Goal: Transaction & Acquisition: Download file/media

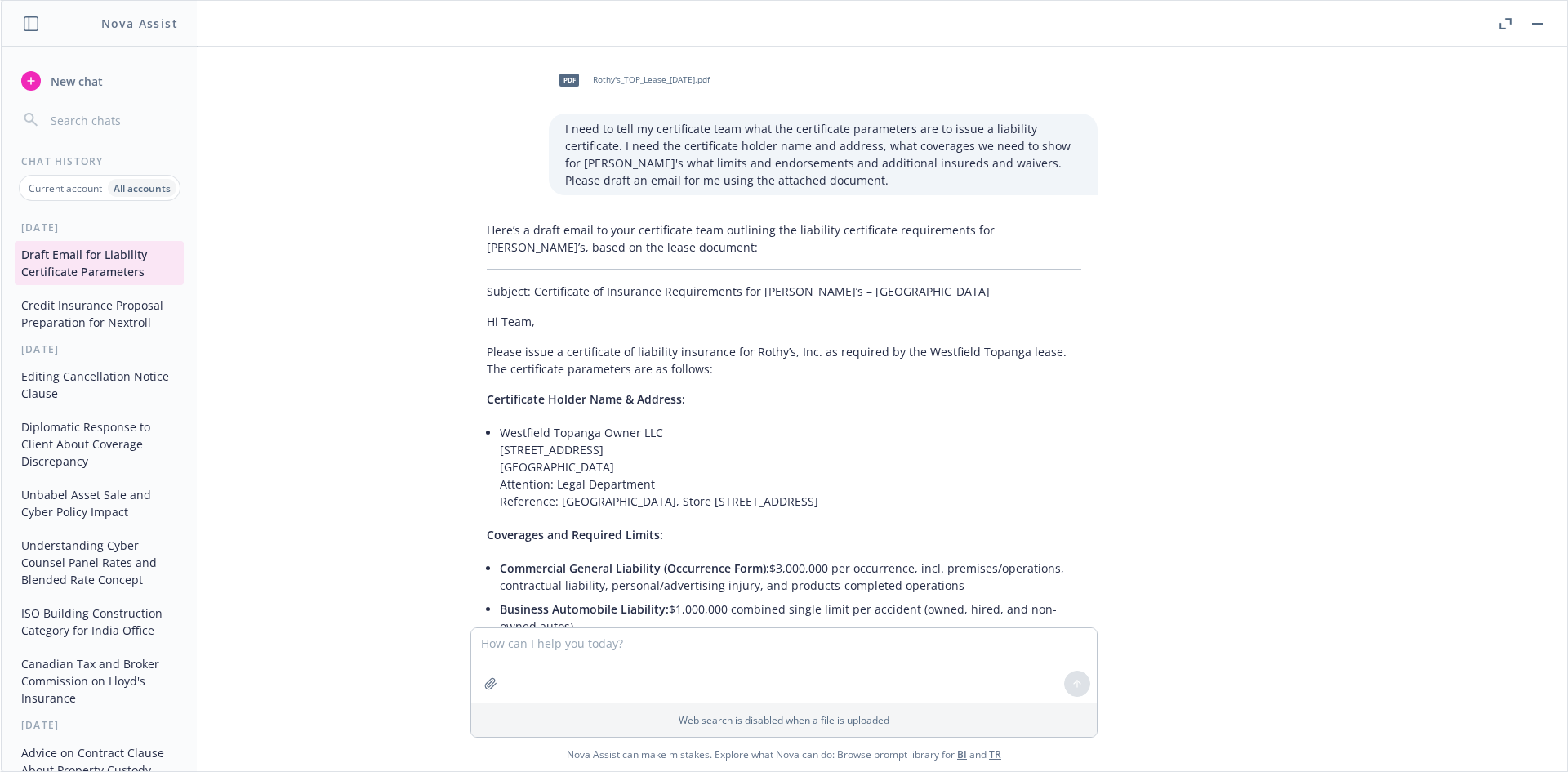
scroll to position [6257, 0]
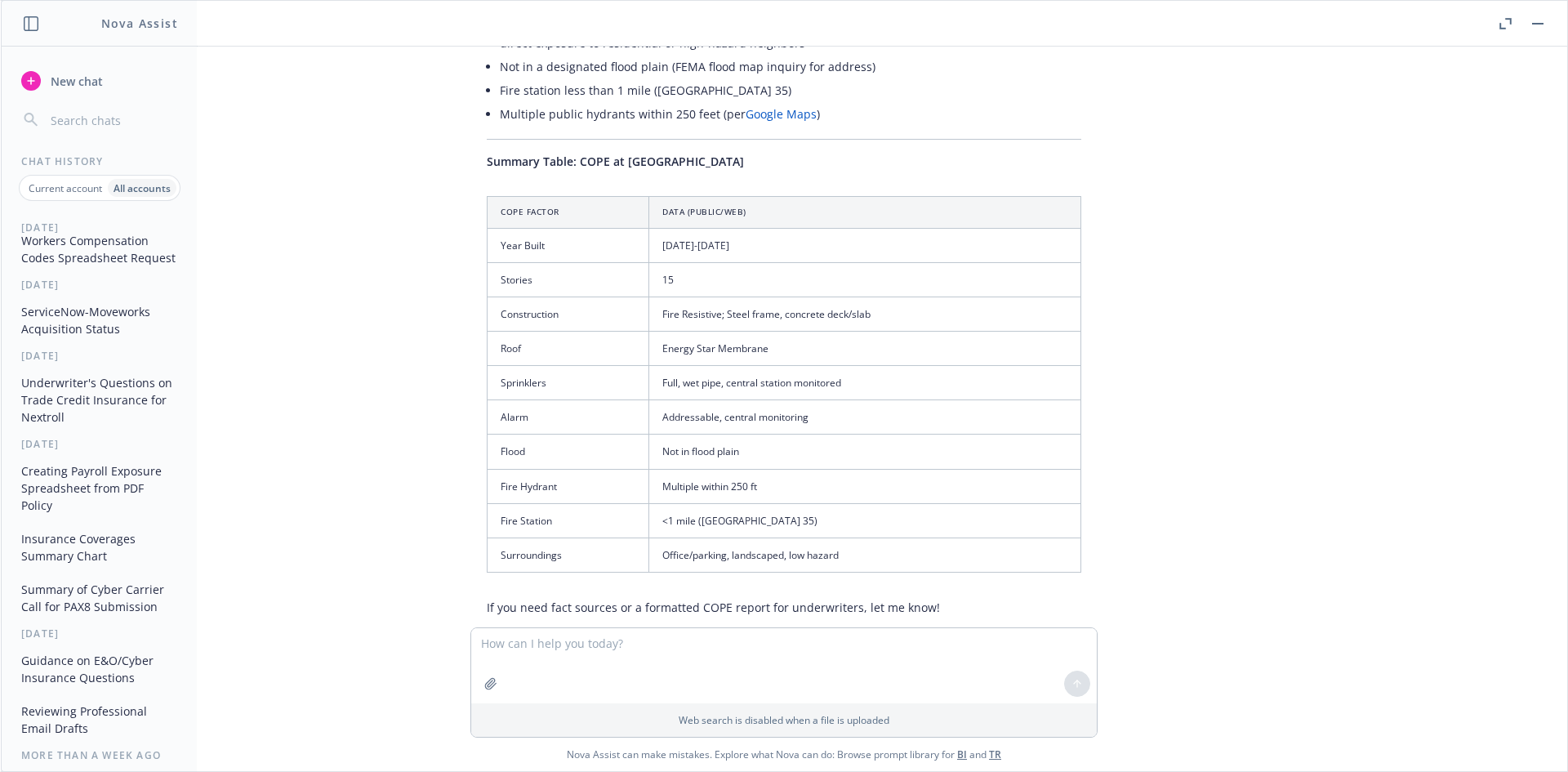
click at [1536, 24] on rect "button" at bounding box center [1538, 24] width 12 height 2
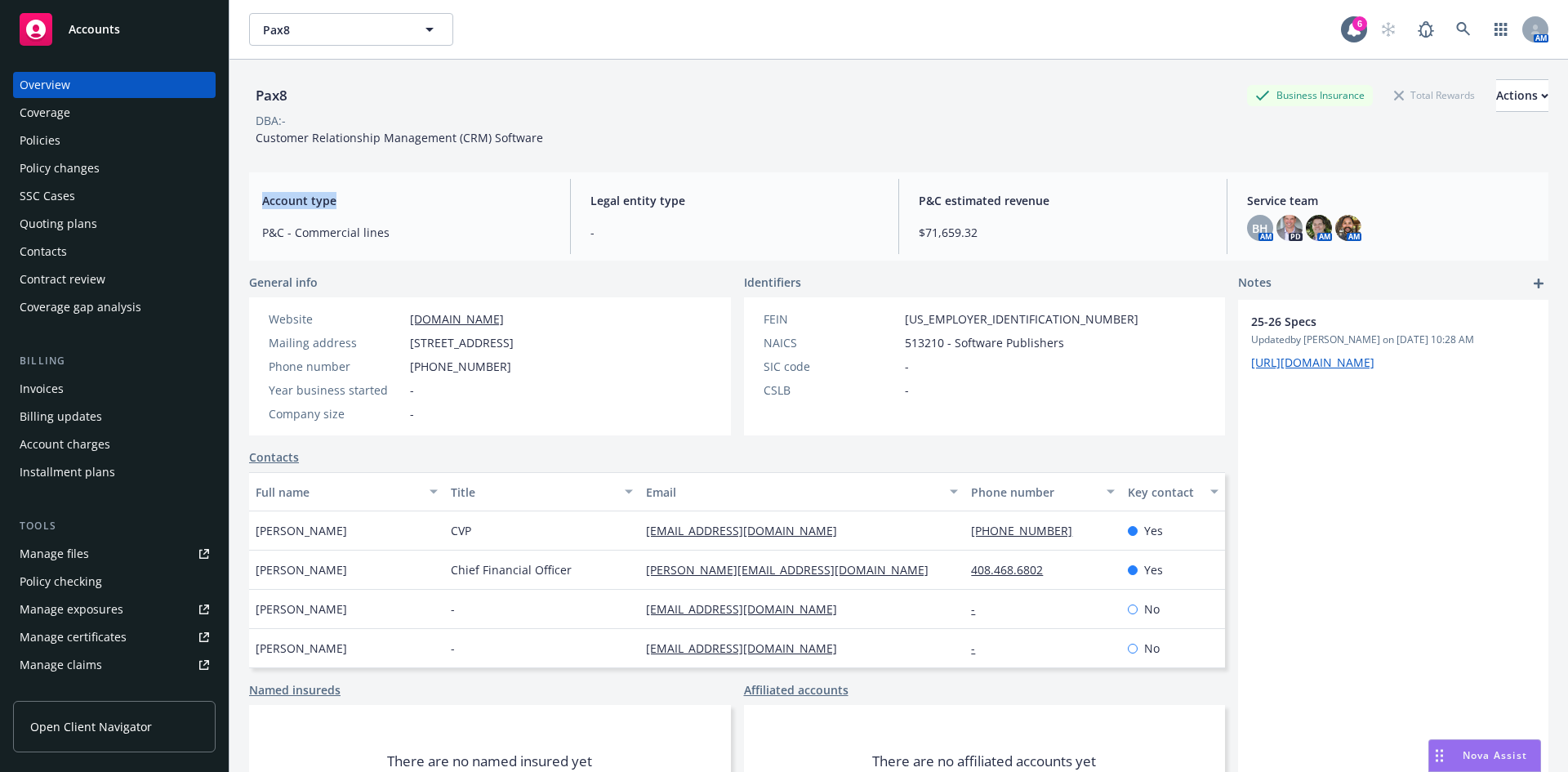
click at [562, 165] on div "Pax8 Business Insurance Total Rewards Actions DBA: - Customer Relationship Mana…" at bounding box center [898, 436] width 1300 height 752
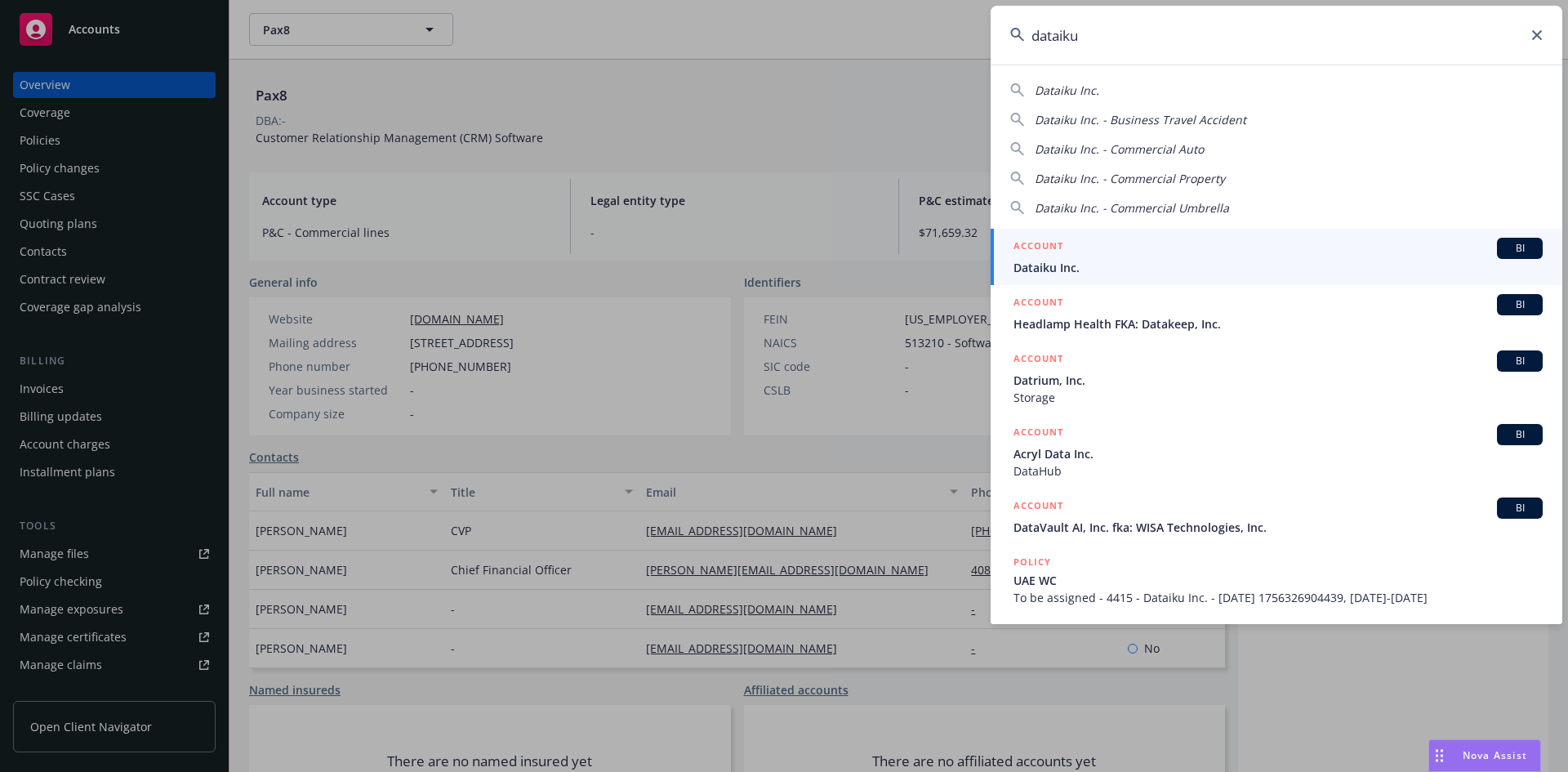
type input "dataiku"
click at [1512, 247] on span "BI" at bounding box center [1519, 248] width 32 height 15
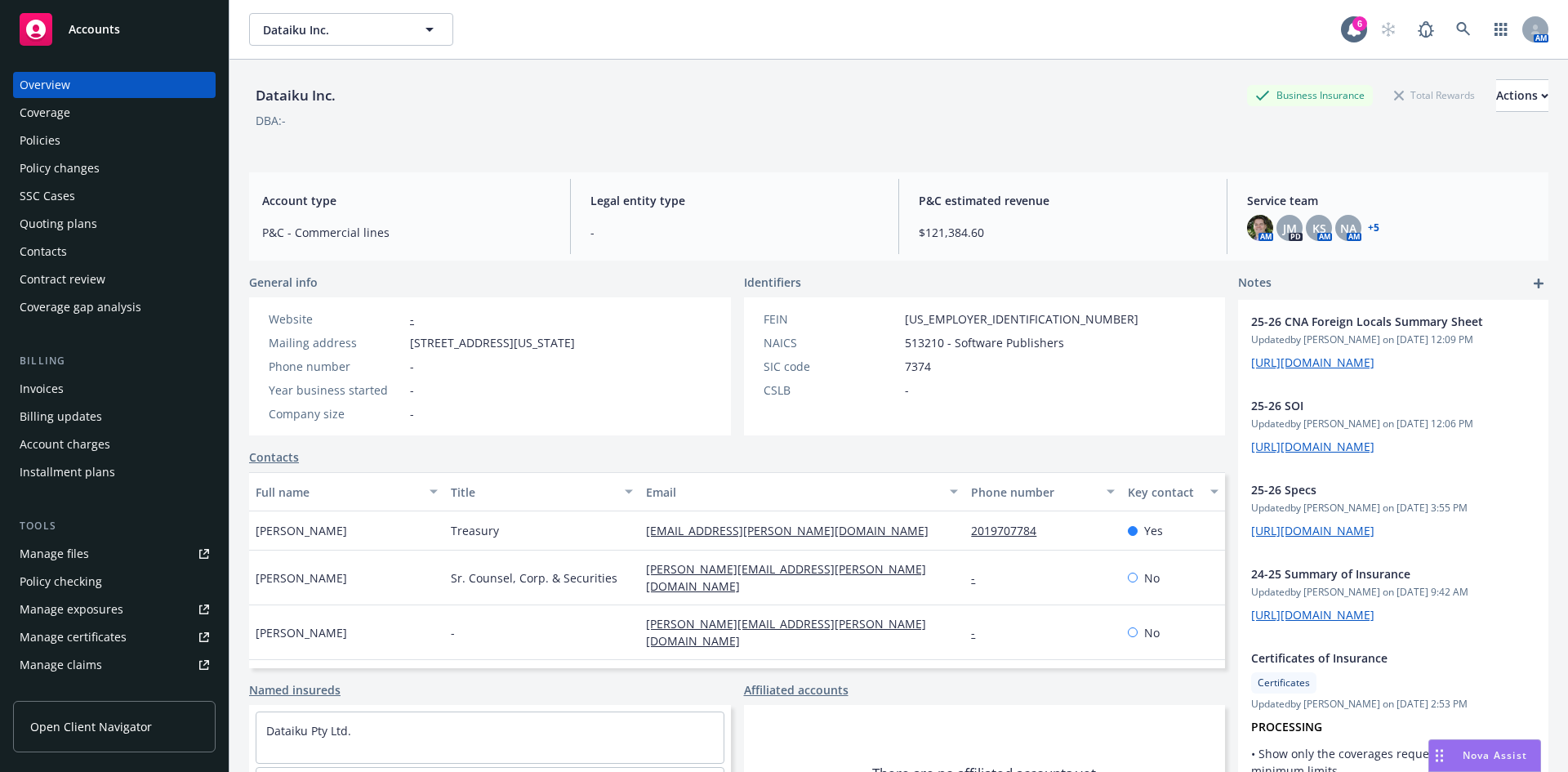
click at [53, 146] on div "Policies" at bounding box center [40, 140] width 41 height 26
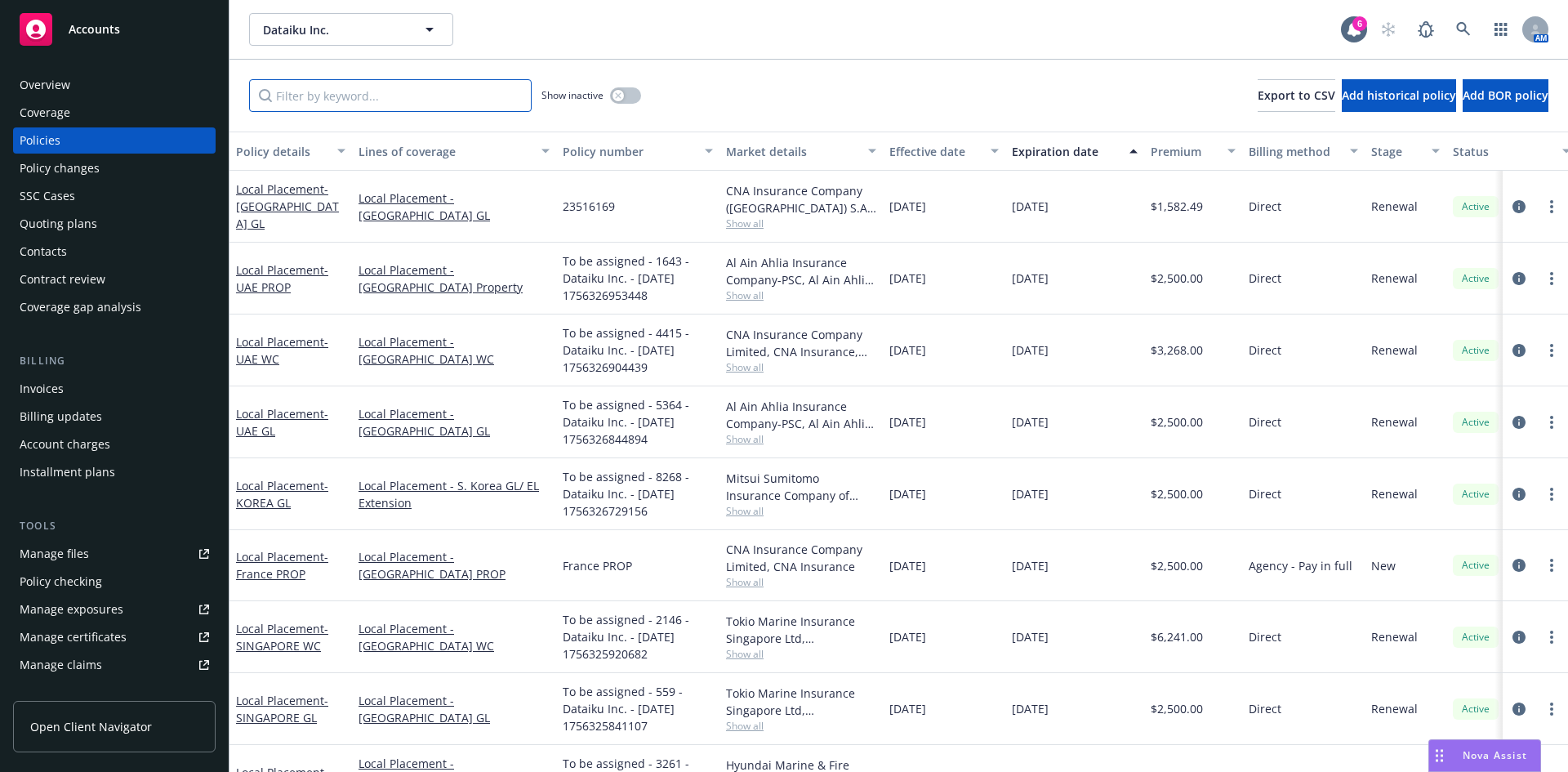
click at [461, 100] on input "Filter by keyword..." at bounding box center [390, 95] width 282 height 32
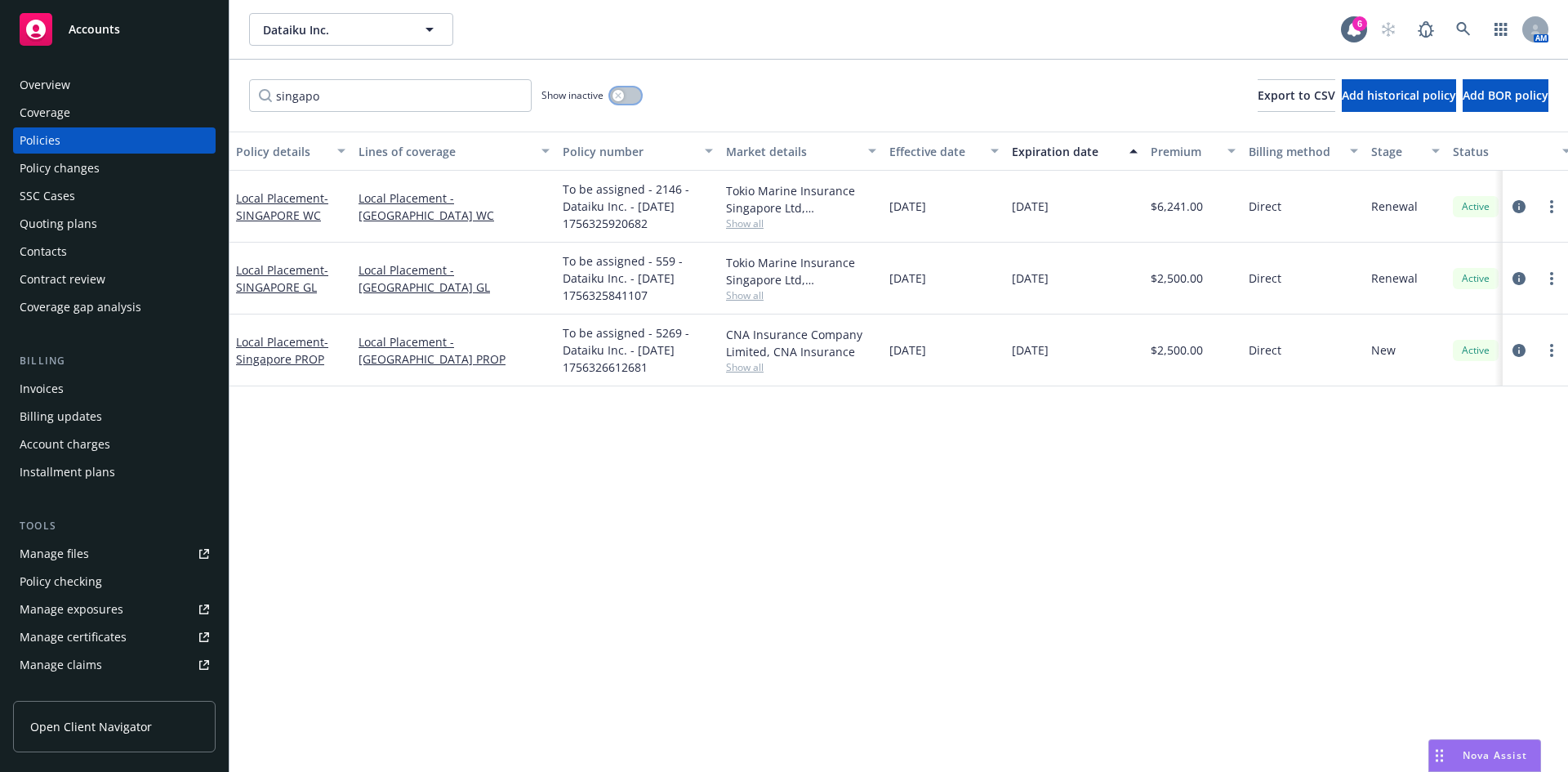
click at [628, 96] on button "button" at bounding box center [626, 95] width 31 height 17
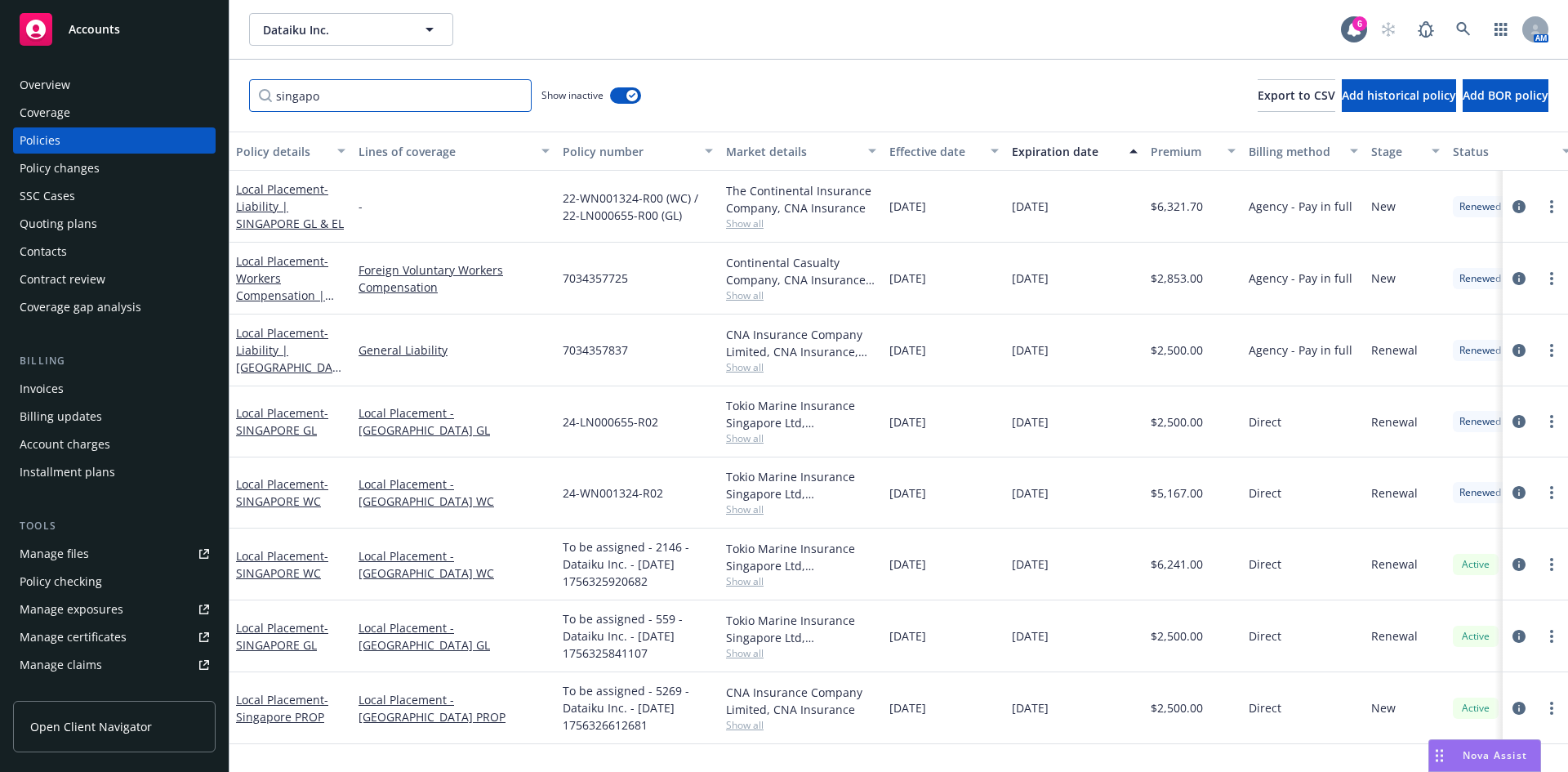
click at [387, 109] on input "singapo" at bounding box center [390, 95] width 282 height 32
type input "[GEOGRAPHIC_DATA]"
click at [1516, 419] on icon "circleInformation" at bounding box center [1518, 421] width 13 height 13
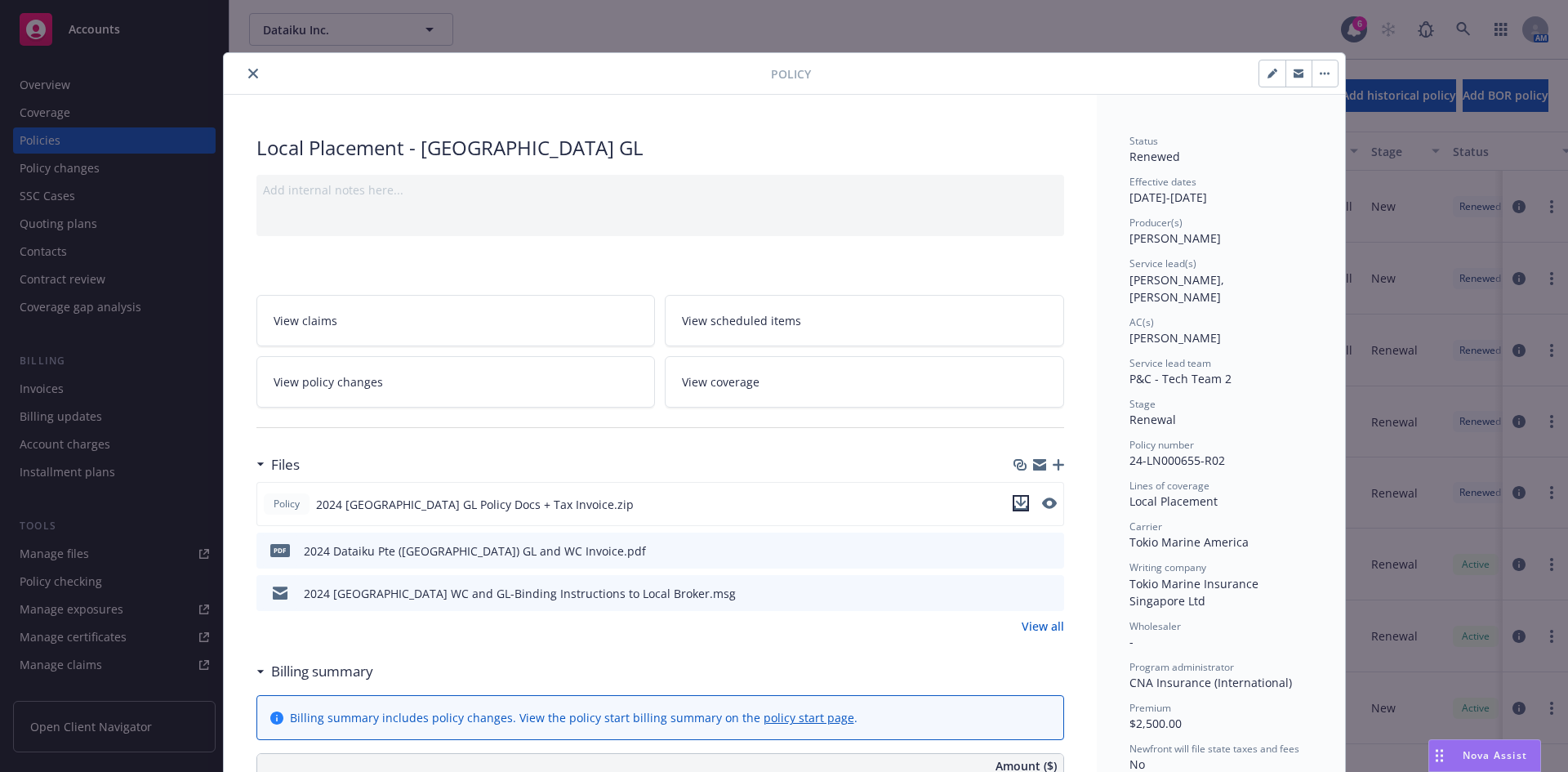
click at [1015, 503] on icon "download file" at bounding box center [1020, 502] width 11 height 10
click at [1045, 549] on icon "preview file" at bounding box center [1048, 550] width 15 height 12
